Goal: Task Accomplishment & Management: Manage account settings

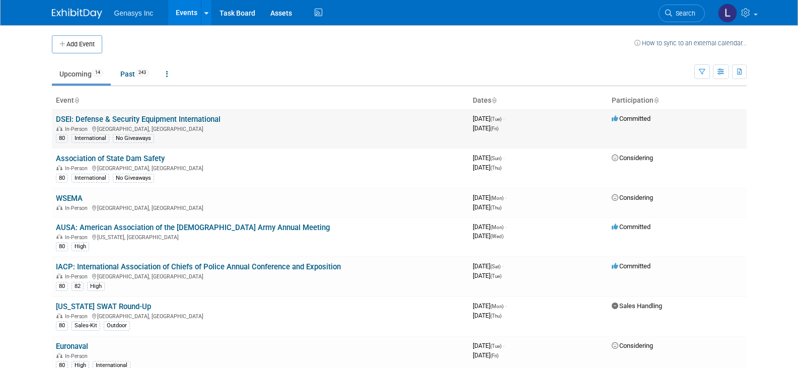
click at [189, 121] on link "DSEI: Defense & Security Equipment International" at bounding box center [138, 119] width 165 height 9
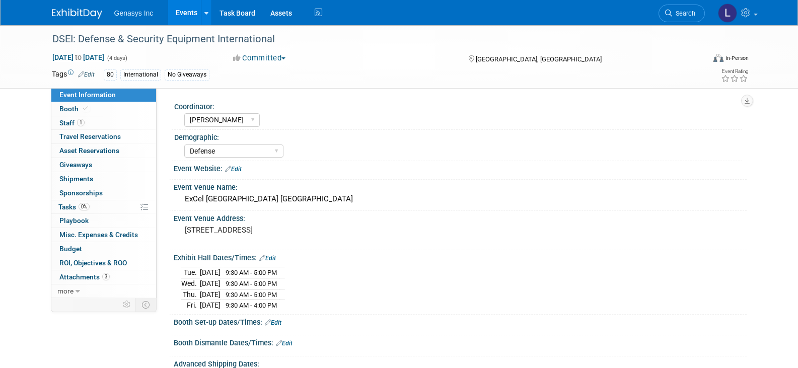
select select "[PERSON_NAME]"
select select "Defense"
click at [87, 109] on span at bounding box center [85, 109] width 9 height 8
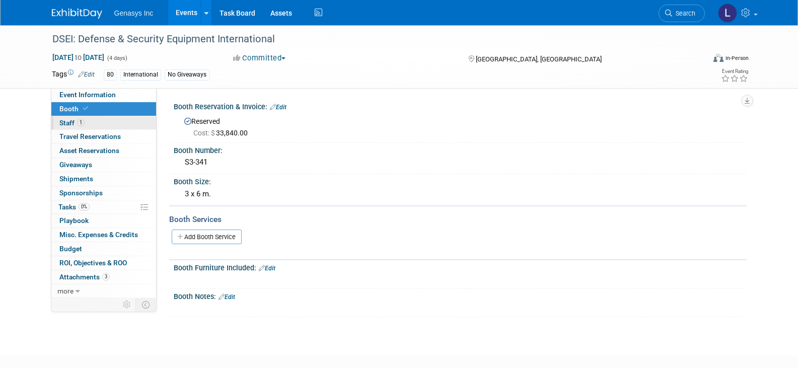
click at [75, 119] on span "Staff 1" at bounding box center [71, 123] width 25 height 8
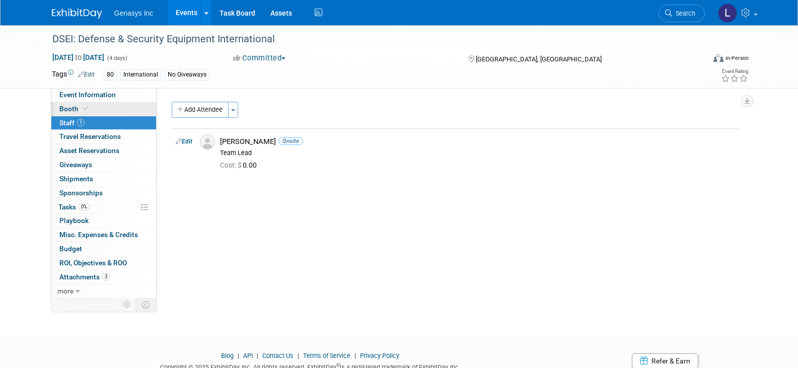
click at [76, 109] on span "Booth" at bounding box center [74, 109] width 31 height 8
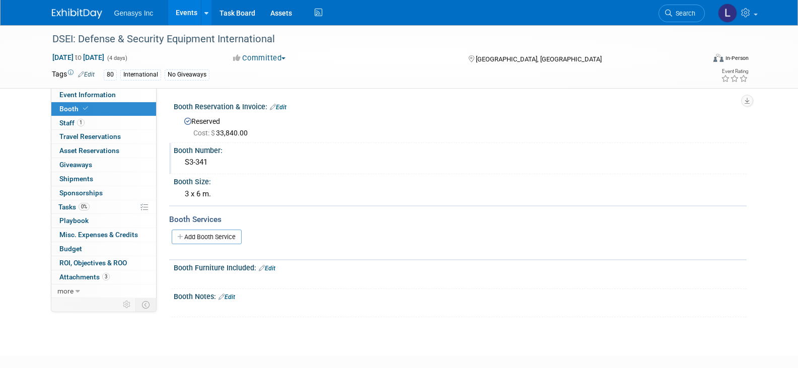
drag, startPoint x: 210, startPoint y: 161, endPoint x: 181, endPoint y: 159, distance: 29.8
click at [181, 159] on div "S3-341" at bounding box center [460, 163] width 558 height 16
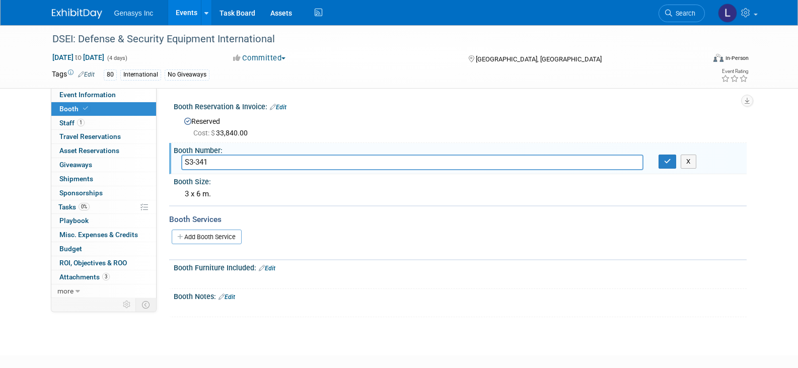
drag, startPoint x: 209, startPoint y: 161, endPoint x: 181, endPoint y: 161, distance: 27.7
click at [181, 161] on input "S3-341" at bounding box center [412, 163] width 462 height 16
